Goal: Information Seeking & Learning: Learn about a topic

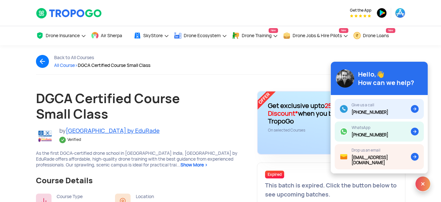
click at [180, 166] on span "Show More >" at bounding box center [193, 165] width 27 height 6
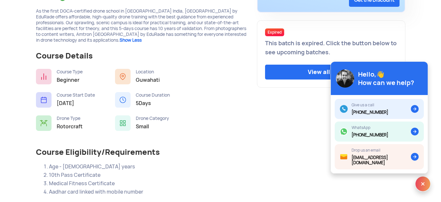
scroll to position [146, 0]
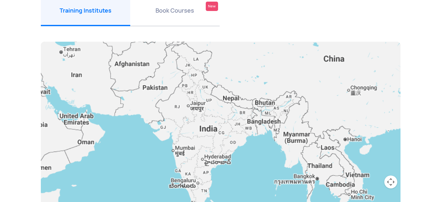
scroll to position [83, 0]
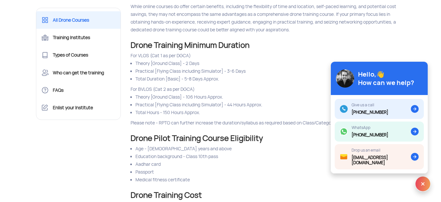
scroll to position [923, 0]
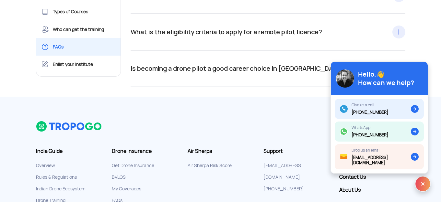
scroll to position [503, 0]
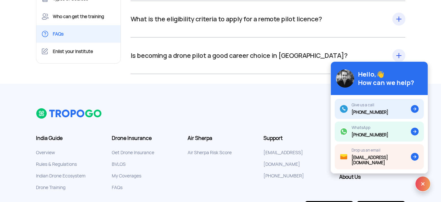
click at [401, 21] on div "What is the eligibility criteria to apply for a remote pilot licence? All the c…" at bounding box center [268, 19] width 275 height 37
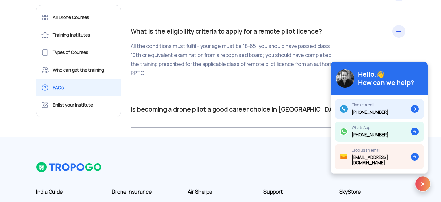
scroll to position [490, 0]
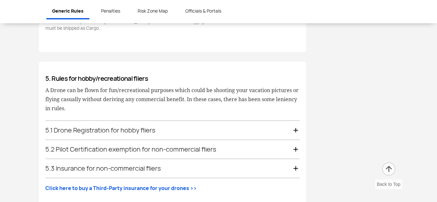
scroll to position [1092, 0]
